Goal: Contribute content: Add original content to the website for others to see

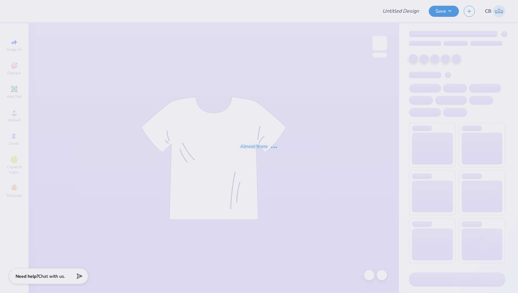
type input "Chi Psi Fall Rush"
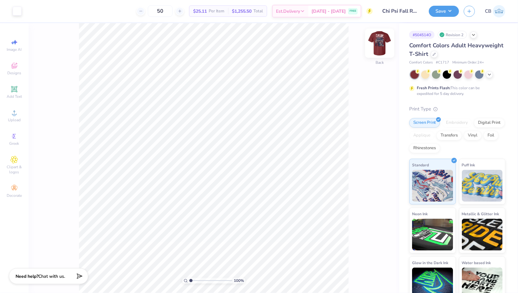
click at [386, 41] on img at bounding box center [379, 42] width 25 height 25
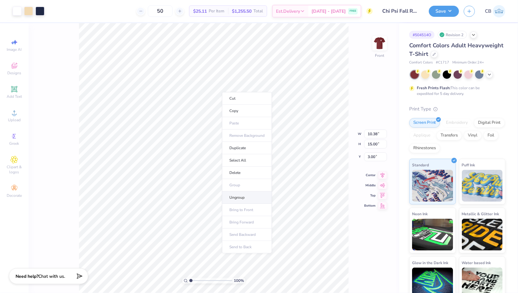
click at [238, 199] on li "Ungroup" at bounding box center [247, 197] width 50 height 12
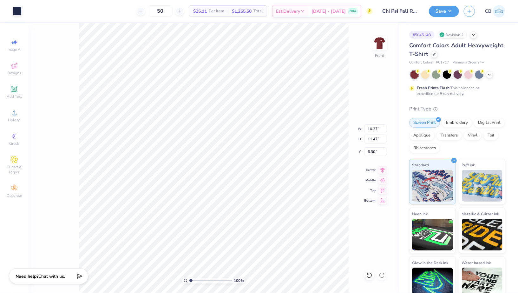
type input "10.37"
type input "11.47"
type input "6.30"
type input "1.63"
type input "1.36"
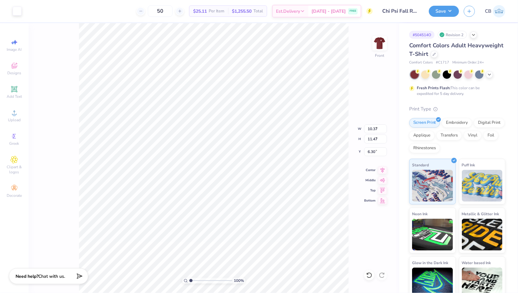
type input "3.07"
type input "10.37"
type input "11.47"
type input "6.30"
type input "14.60"
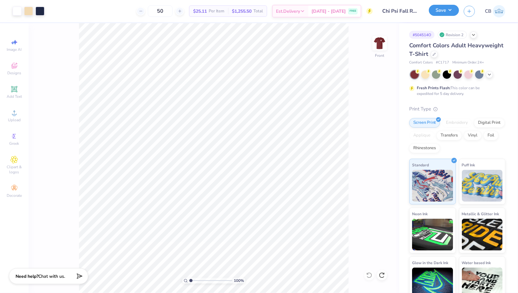
click at [446, 13] on button "Save" at bounding box center [444, 10] width 30 height 11
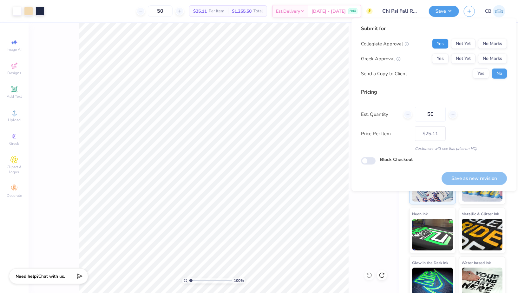
click at [439, 44] on button "Yes" at bounding box center [440, 44] width 16 height 10
click at [440, 57] on button "Yes" at bounding box center [440, 59] width 16 height 10
click at [464, 177] on button "Save as new revision" at bounding box center [473, 178] width 65 height 13
type input "$25.11"
